Goal: Task Accomplishment & Management: Use online tool/utility

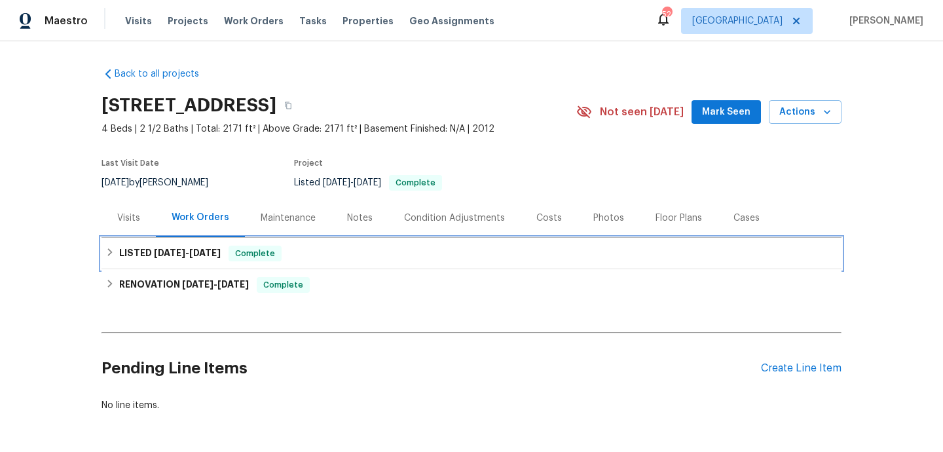
click at [390, 247] on div "LISTED [DATE] - [DATE] Complete" at bounding box center [471, 254] width 732 height 16
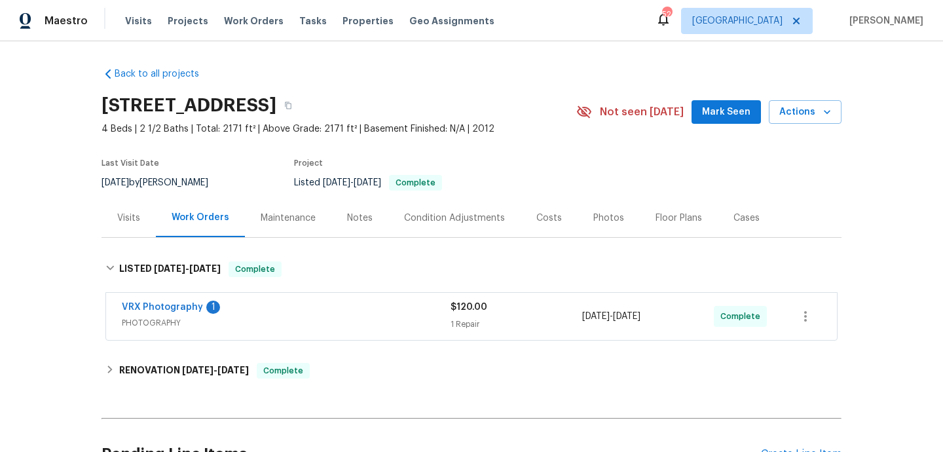
click at [409, 314] on div "VRX Photography 1" at bounding box center [286, 309] width 329 height 16
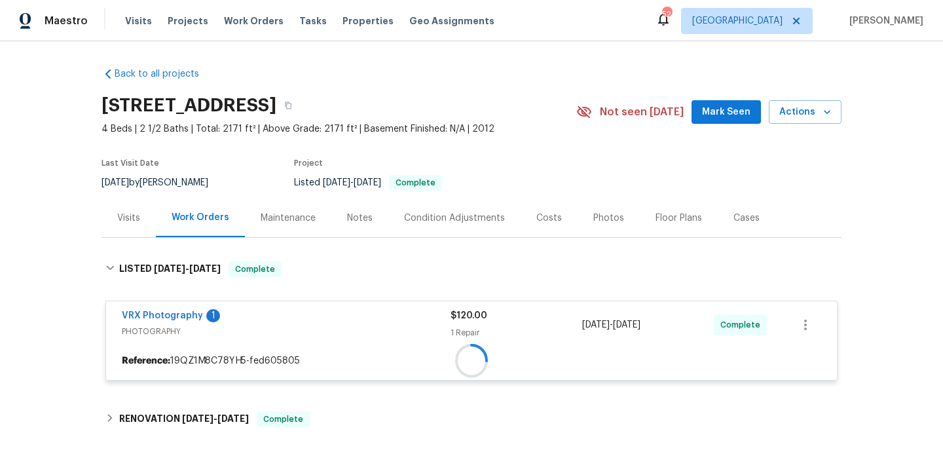
scroll to position [183, 0]
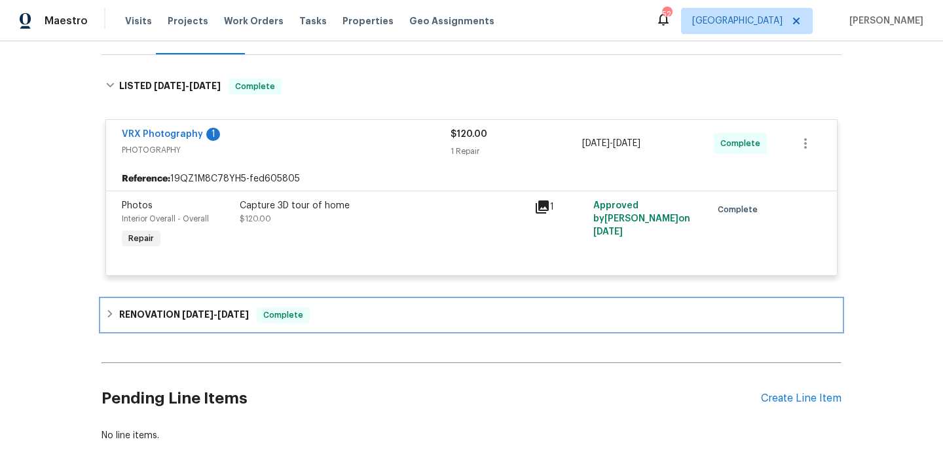
click at [400, 320] on div "RENOVATION [DATE] - [DATE] Complete" at bounding box center [471, 315] width 732 height 16
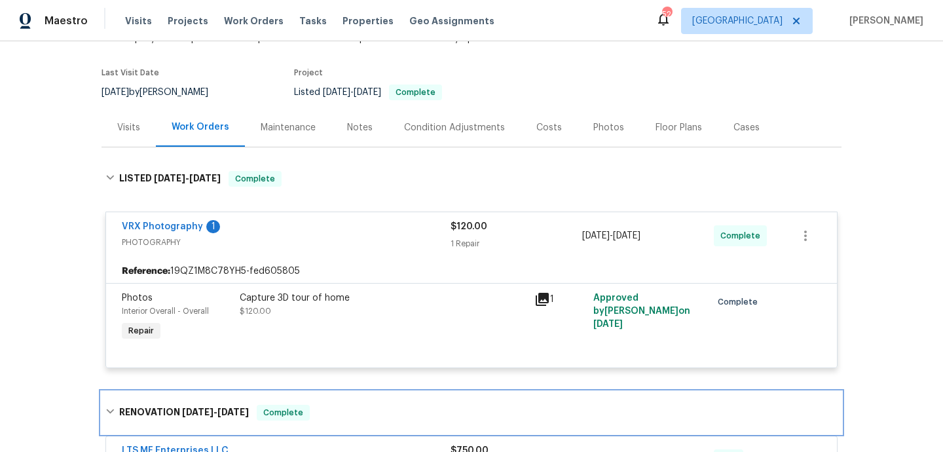
scroll to position [0, 0]
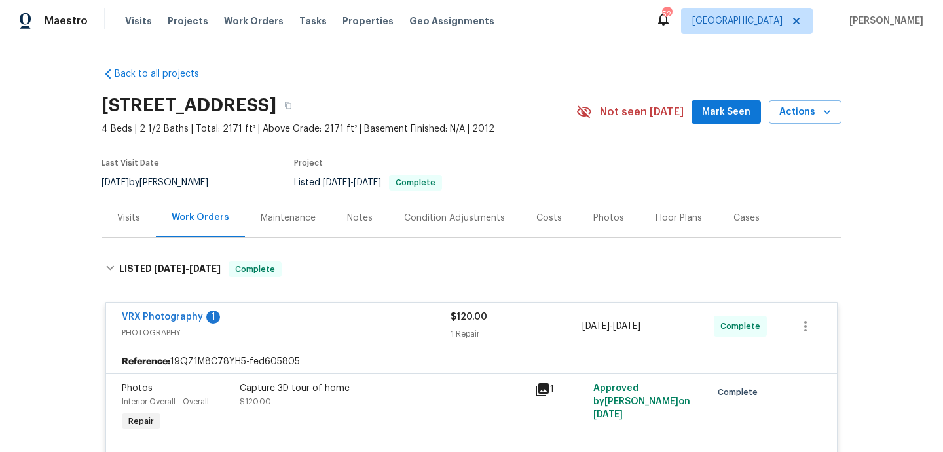
click at [789, 124] on div "[STREET_ADDRESS] 4 Beds | 2 1/2 Baths | Total: 2171 ft² | Above Grade: 2171 ft²…" at bounding box center [471, 111] width 740 height 47
click at [792, 114] on span "Actions" at bounding box center [805, 112] width 52 height 16
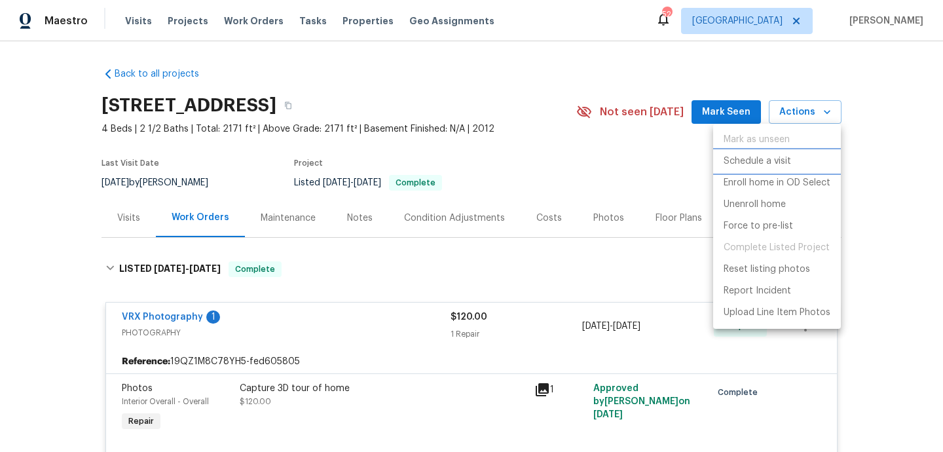
click at [772, 165] on p "Schedule a visit" at bounding box center [756, 162] width 67 height 14
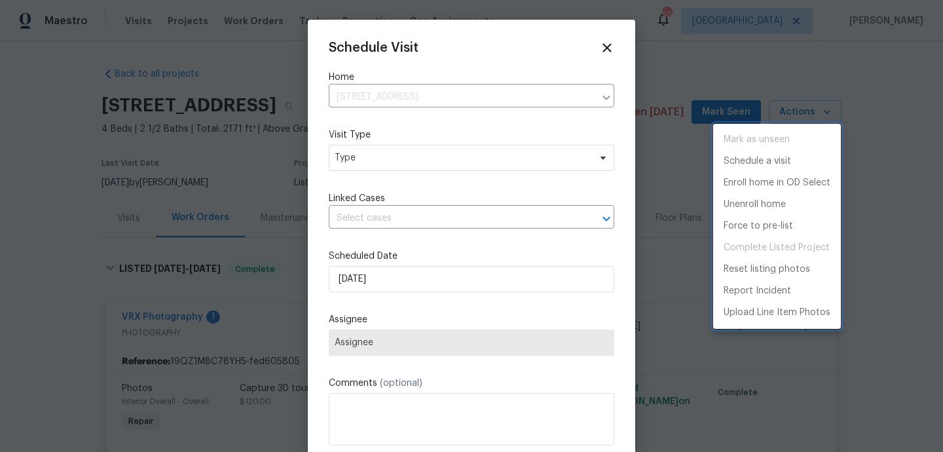
click at [423, 162] on div at bounding box center [471, 226] width 943 height 452
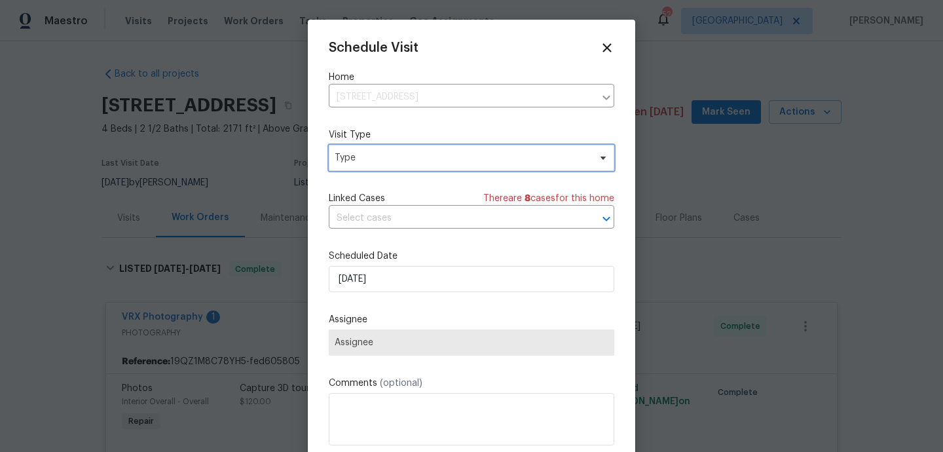
click at [420, 162] on span "Type" at bounding box center [462, 157] width 255 height 13
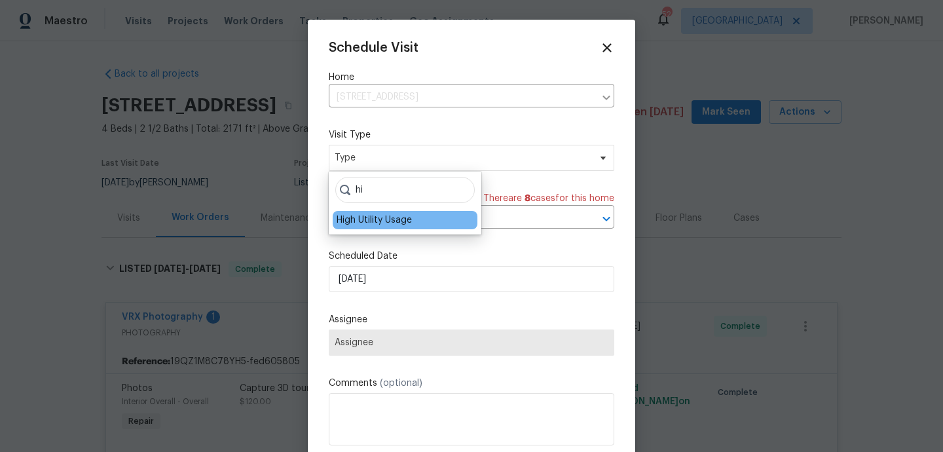
type input "hi"
click at [378, 219] on div "High Utility Usage" at bounding box center [374, 219] width 75 height 13
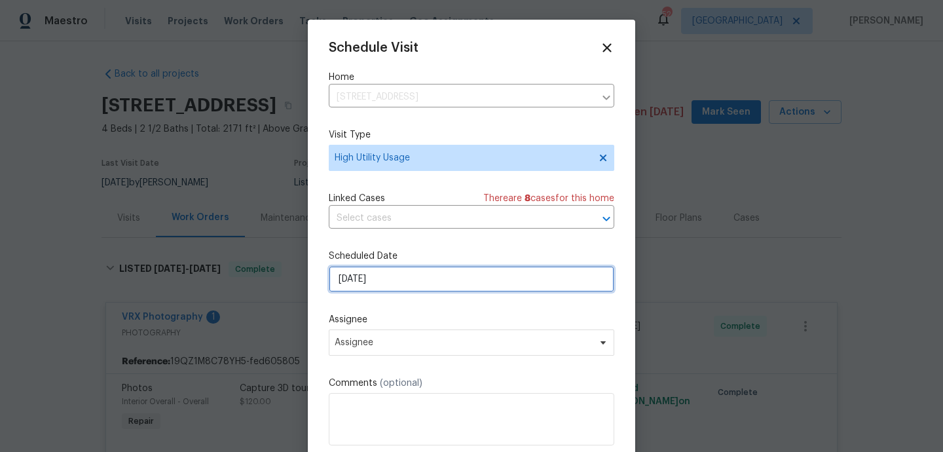
click at [383, 278] on input "[DATE]" at bounding box center [471, 279] width 285 height 26
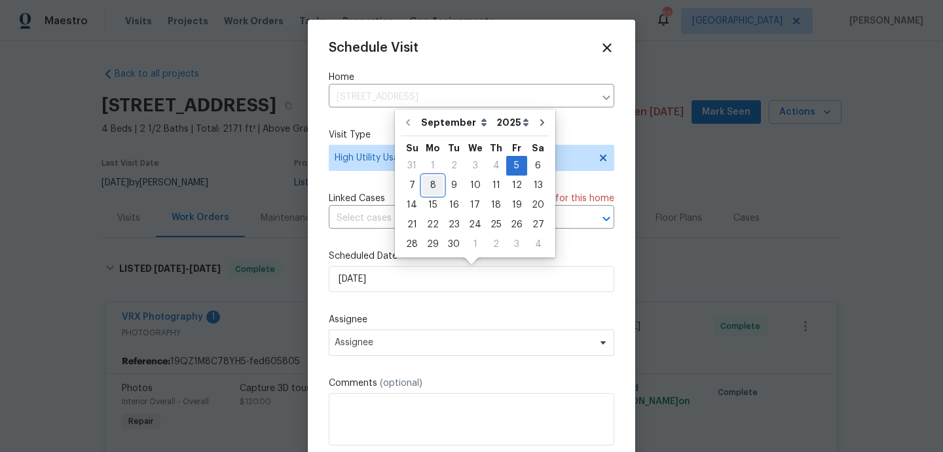
click at [433, 187] on div "8" at bounding box center [432, 185] width 21 height 18
type input "[DATE]"
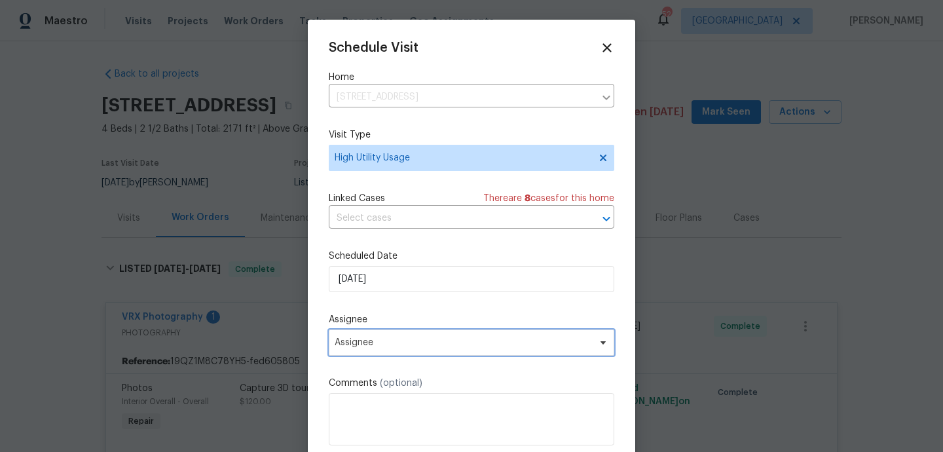
click at [396, 349] on span "Assignee" at bounding box center [471, 342] width 285 height 26
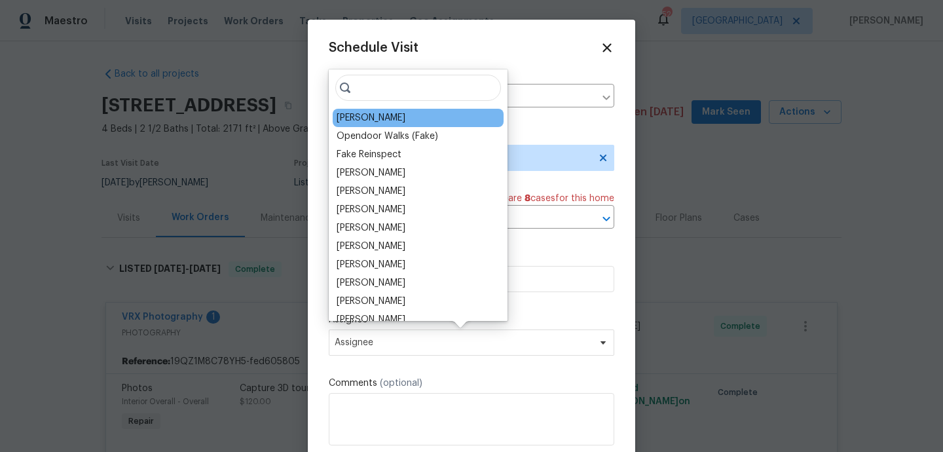
click at [375, 124] on div "[PERSON_NAME]" at bounding box center [371, 117] width 69 height 13
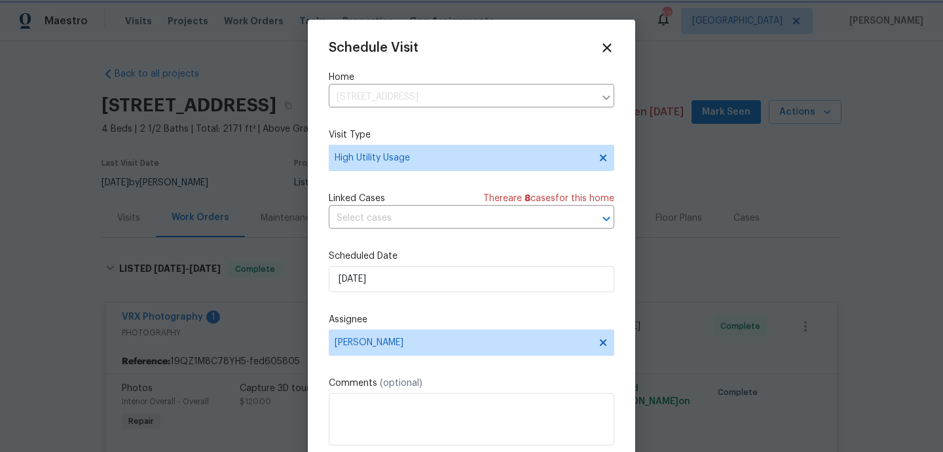
scroll to position [24, 0]
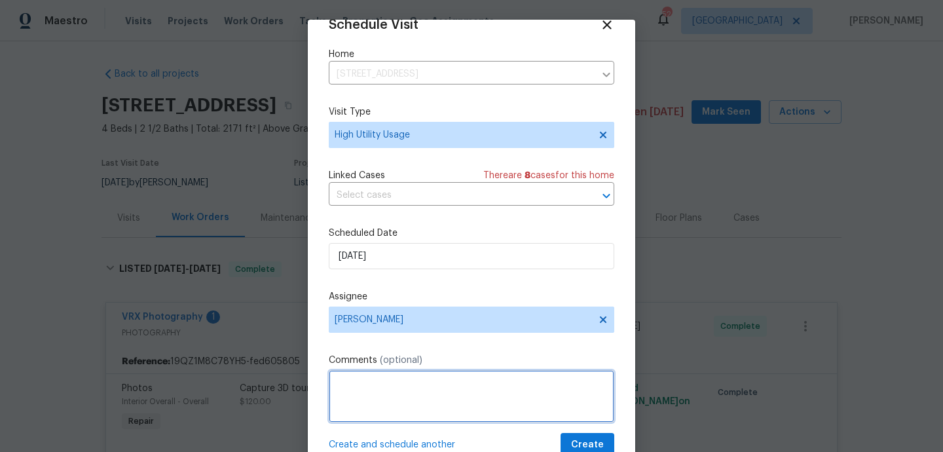
click at [365, 400] on textarea at bounding box center [471, 396] width 285 height 52
paste textarea "Hi team, we received a high usage of Water bill from a utility company for this…"
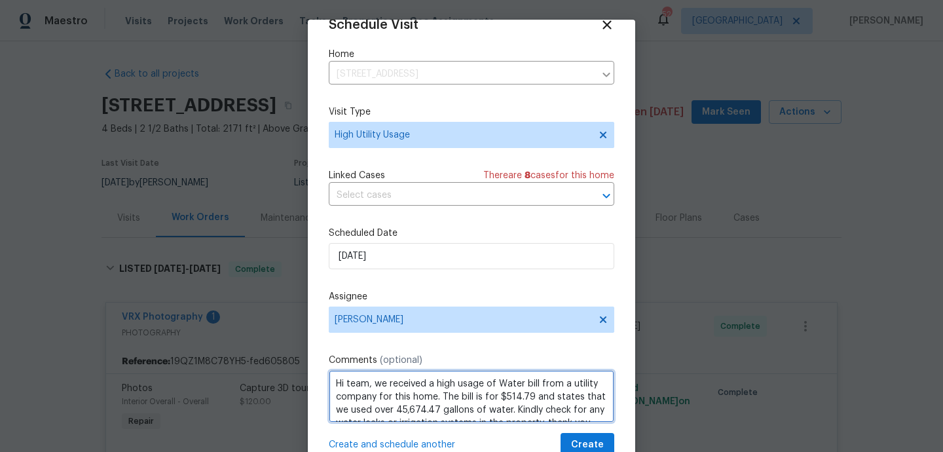
scroll to position [6, 0]
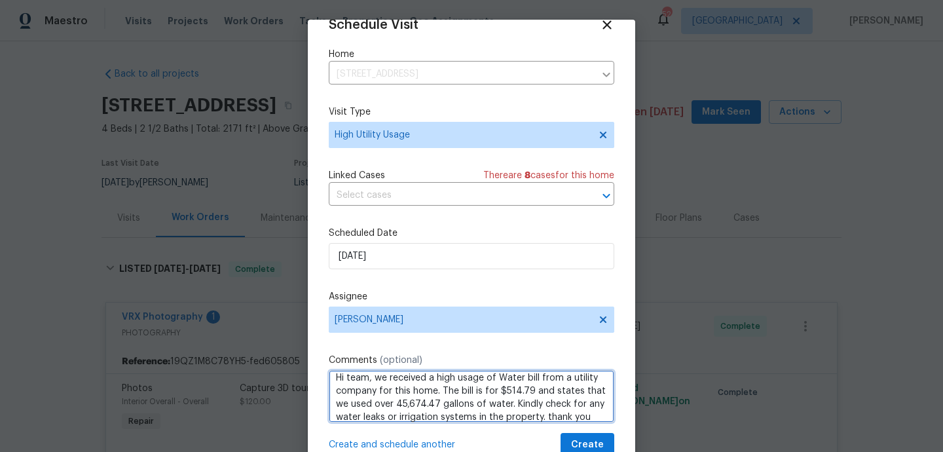
type textarea "Hi team, we received a high usage of Water bill from a utility company for this…"
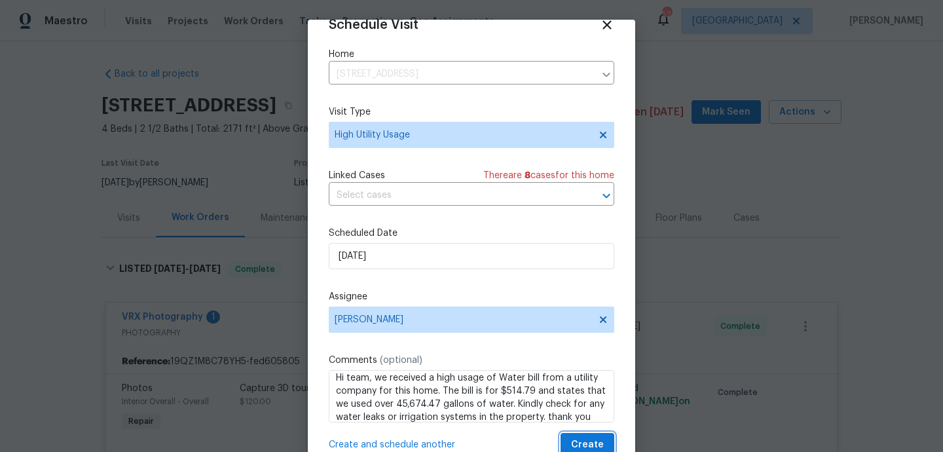
click at [577, 445] on span "Create" at bounding box center [587, 445] width 33 height 16
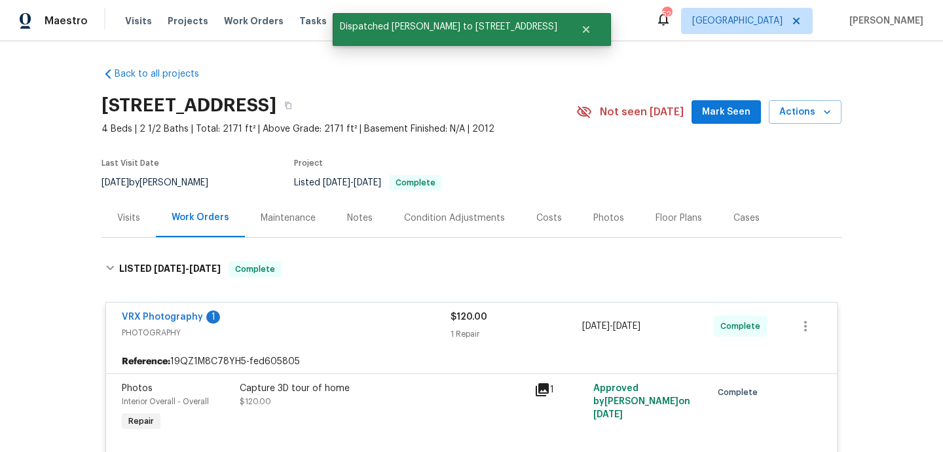
click at [133, 225] on div "Visits" at bounding box center [128, 217] width 54 height 39
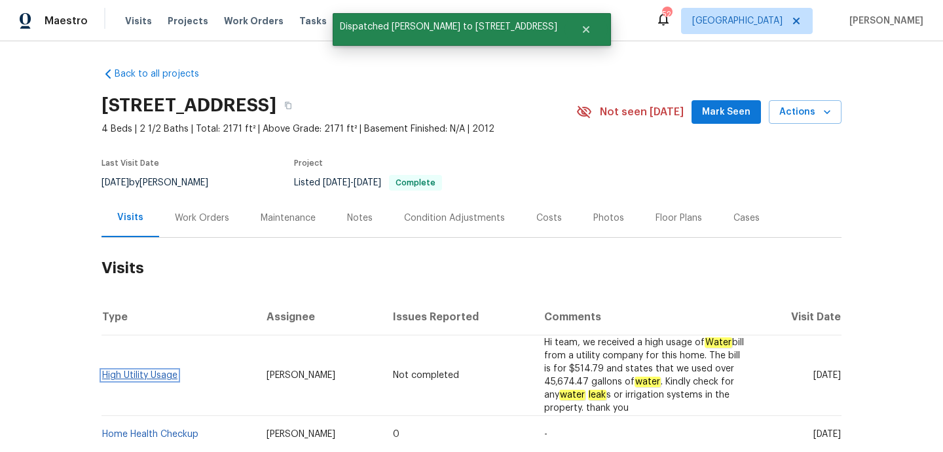
click at [126, 374] on link "High Utility Usage" at bounding box center [139, 375] width 75 height 9
